Goal: Information Seeking & Learning: Check status

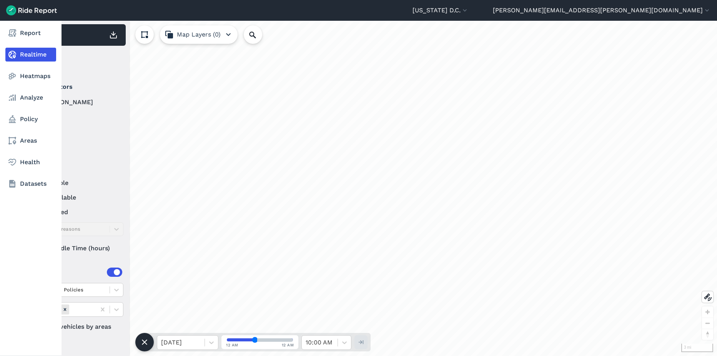
click at [15, 88] on nav "Report Realtime Heatmaps Analyze Policy Areas Health Datasets" at bounding box center [31, 108] width 62 height 175
click at [23, 101] on link "Analyze" at bounding box center [30, 98] width 51 height 14
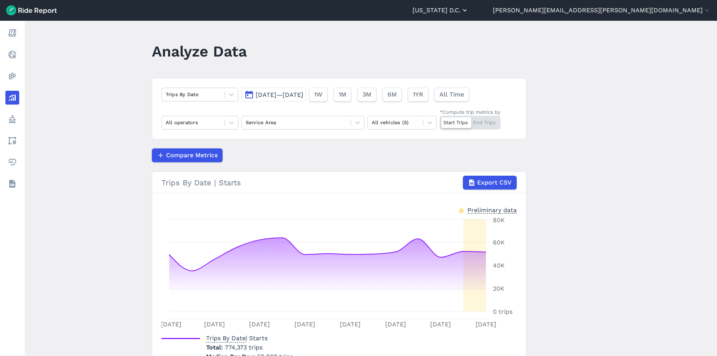
click at [469, 12] on button "[US_STATE] D.C." at bounding box center [441, 10] width 56 height 9
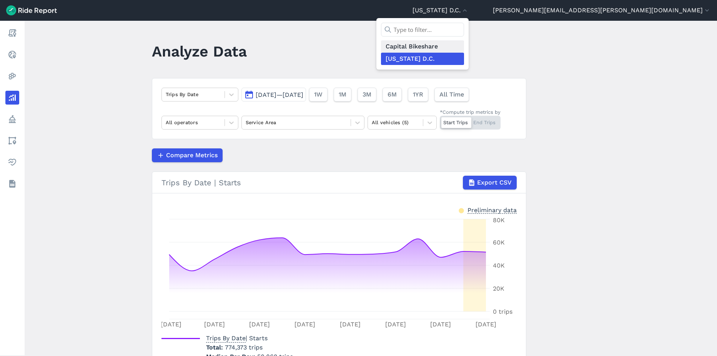
click at [464, 50] on link "Capital Bikeshare" at bounding box center [422, 46] width 83 height 12
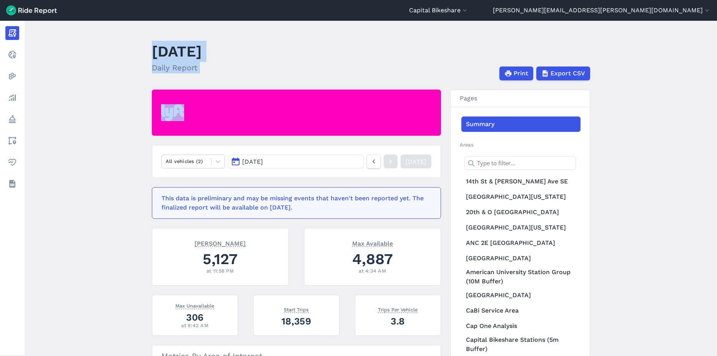
drag, startPoint x: 150, startPoint y: 50, endPoint x: 328, endPoint y: 51, distance: 178.4
click at [328, 51] on main "[DATE] Daily Report Print Export CSV All vehicles (2) [DATE] [DATE] This data i…" at bounding box center [371, 188] width 692 height 335
click at [88, 161] on main "[DATE] Daily Report Print Export CSV All vehicles (2) [DATE] [DATE] This data i…" at bounding box center [371, 188] width 692 height 335
drag, startPoint x: 147, startPoint y: 52, endPoint x: 349, endPoint y: 56, distance: 202.6
click at [349, 56] on main "[DATE] Daily Report Print Export CSV All vehicles (2) [DATE] [DATE] This data i…" at bounding box center [371, 188] width 692 height 335
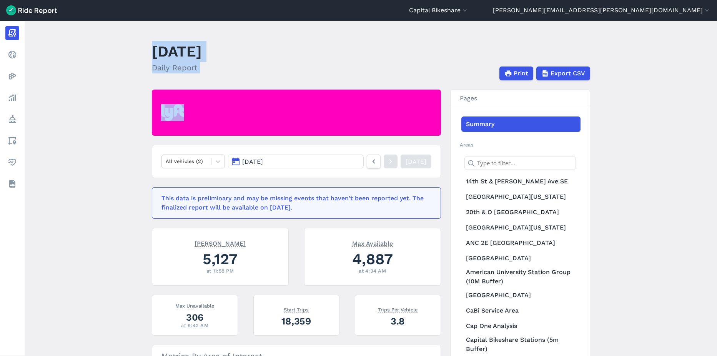
drag, startPoint x: 349, startPoint y: 56, endPoint x: 165, endPoint y: 49, distance: 185.1
click at [165, 49] on h1 "[DATE]" at bounding box center [177, 51] width 50 height 21
drag, startPoint x: 153, startPoint y: 48, endPoint x: 334, endPoint y: 45, distance: 181.9
click at [334, 45] on header "[DATE] Daily Report Print Export CSV" at bounding box center [376, 59] width 448 height 41
click at [150, 52] on main "[DATE] Daily Report Print Export CSV All vehicles (2) [DATE] [DATE] This data i…" at bounding box center [371, 188] width 692 height 335
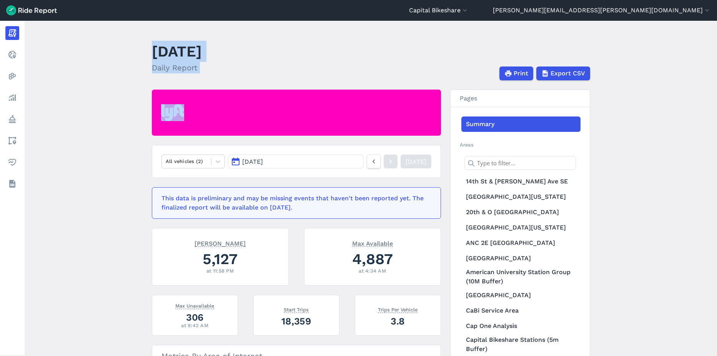
drag, startPoint x: 150, startPoint y: 52, endPoint x: 324, endPoint y: 55, distance: 174.2
click at [324, 55] on main "[DATE] Daily Report Print Export CSV All vehicles (2) [DATE] [DATE] This data i…" at bounding box center [371, 188] width 692 height 335
